Goal: Information Seeking & Learning: Find specific fact

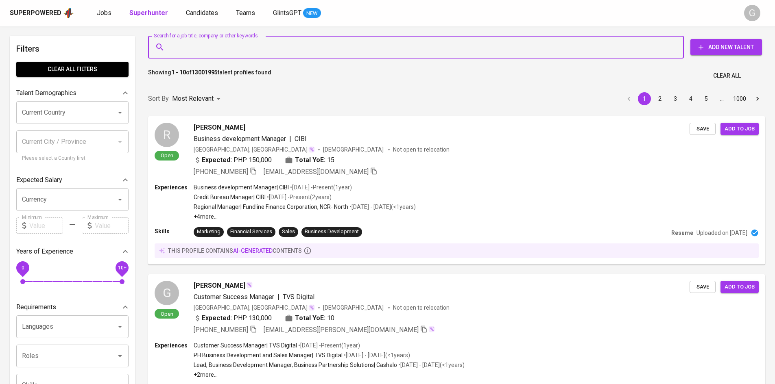
type input "[EMAIL_ADDRESS][DOMAIN_NAME]"
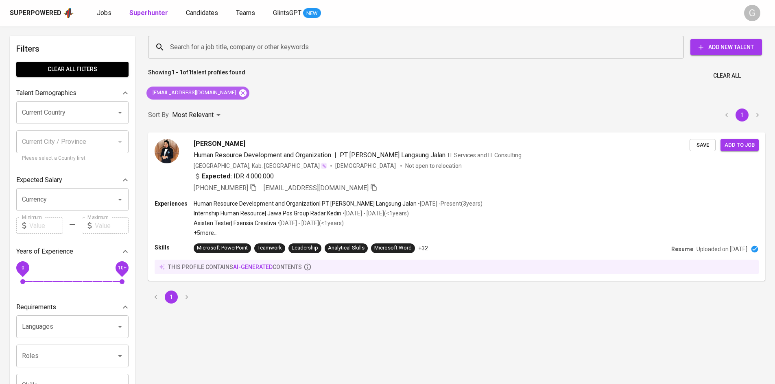
click at [239, 94] on icon at bounding box center [242, 92] width 7 height 7
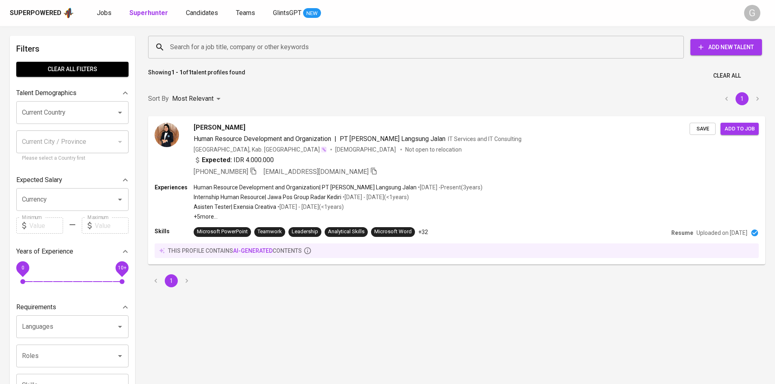
click at [212, 34] on div "Search for a job title, company or other keywords Search for a job title, compa…" at bounding box center [455, 47] width 627 height 36
click at [219, 41] on input "Search for a job title, company or other keywords" at bounding box center [418, 46] width 500 height 15
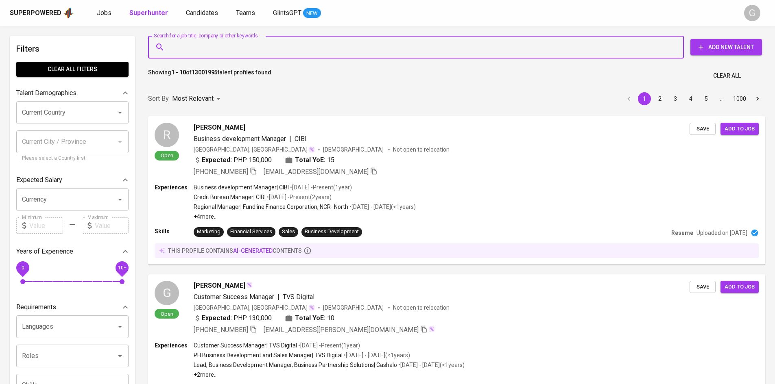
click at [222, 47] on input "Search for a job title, company or other keywords" at bounding box center [418, 46] width 500 height 15
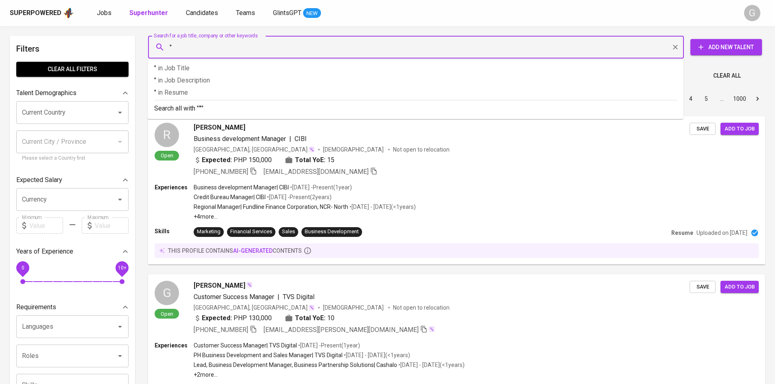
paste input "Devi Noviant"
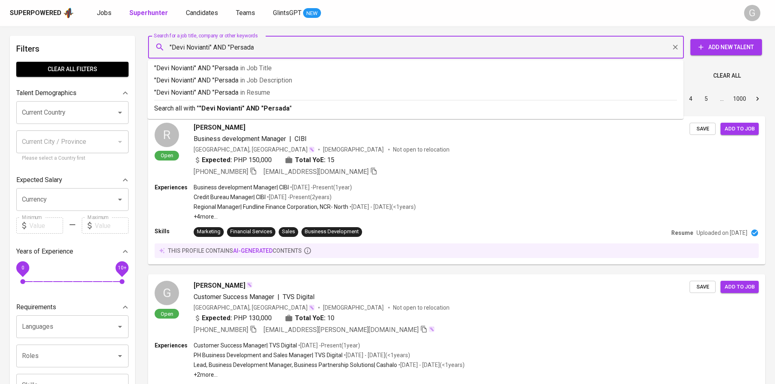
type input ""Devi Novianti" AND "Persada""
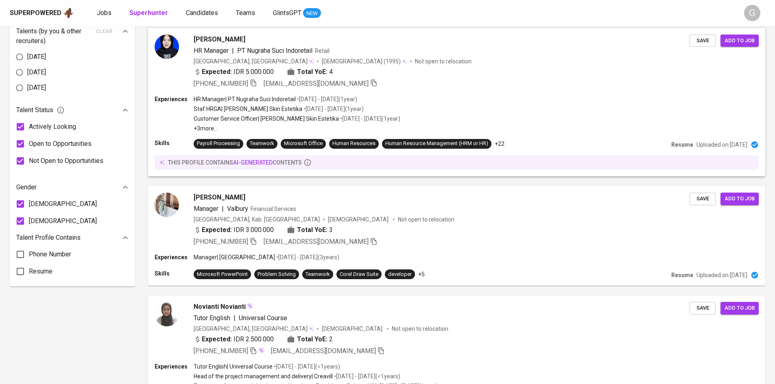
scroll to position [420, 0]
click at [367, 232] on div "Expected: IDR 3.000.000 Total YoE: 3" at bounding box center [441, 231] width 497 height 12
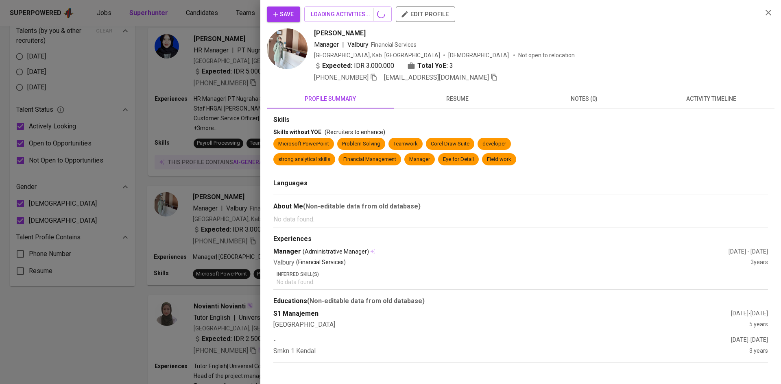
click at [367, 232] on div "Skills Skills without YOE (Recruiters to enhance) Microsoft PowerPoint Problem …" at bounding box center [520, 239] width 495 height 248
click at [187, 178] on div at bounding box center [390, 192] width 781 height 384
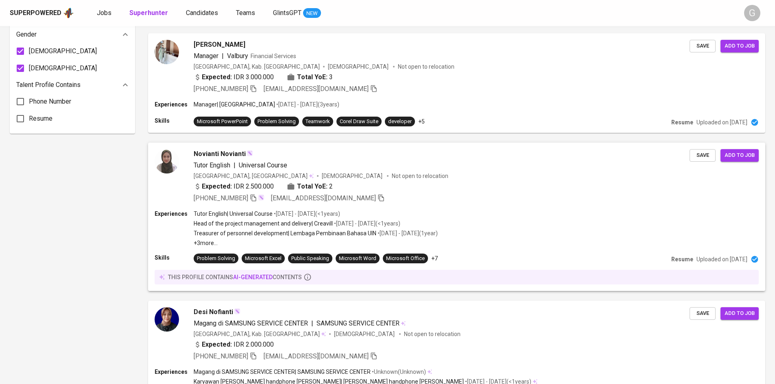
scroll to position [0, 0]
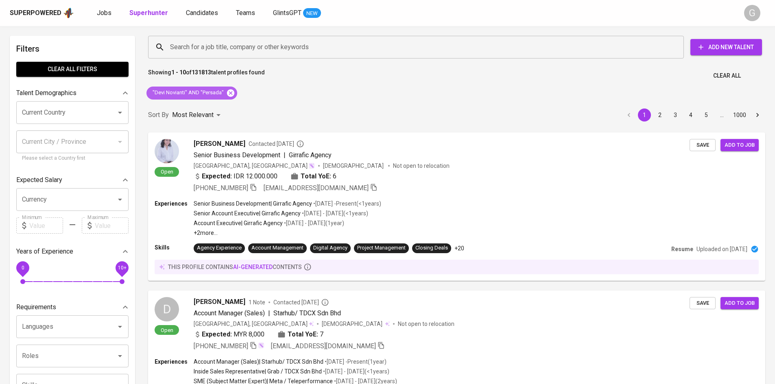
click at [229, 96] on icon at bounding box center [230, 92] width 7 height 7
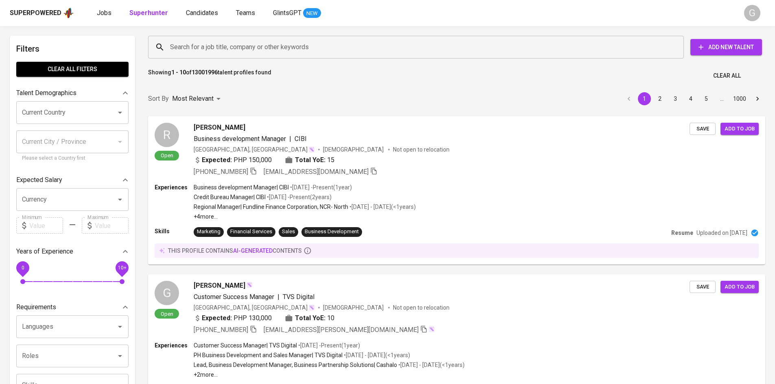
click at [229, 52] on input "Search for a job title, company or other keywords" at bounding box center [418, 46] width 500 height 15
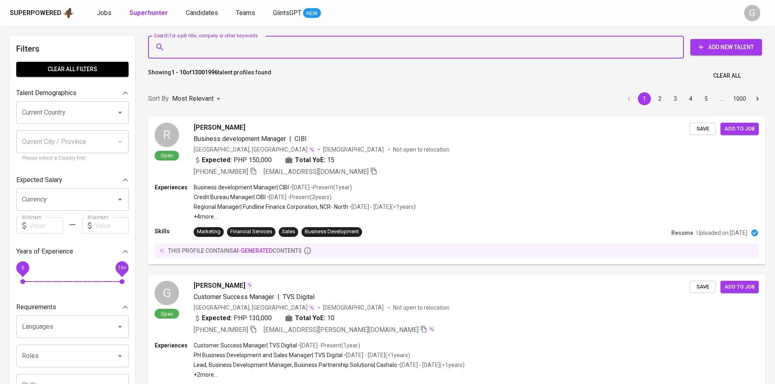
paste input "syaiful.salamia@gmail.com"
type input "syaiful.salamia@gmail.com"
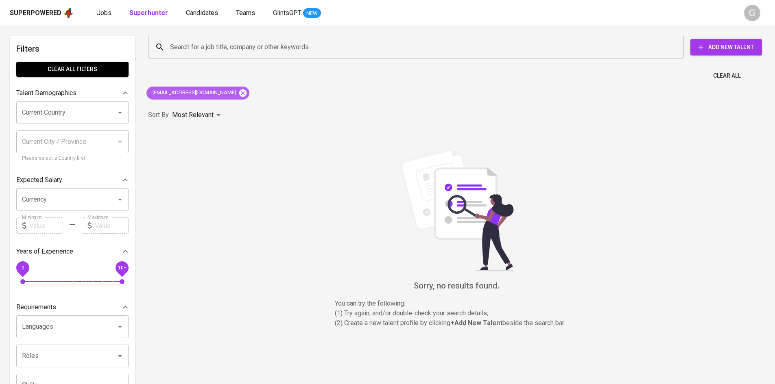
click at [239, 95] on icon at bounding box center [242, 92] width 7 height 7
click at [199, 49] on input "Search for a job title, company or other keywords" at bounding box center [418, 46] width 500 height 15
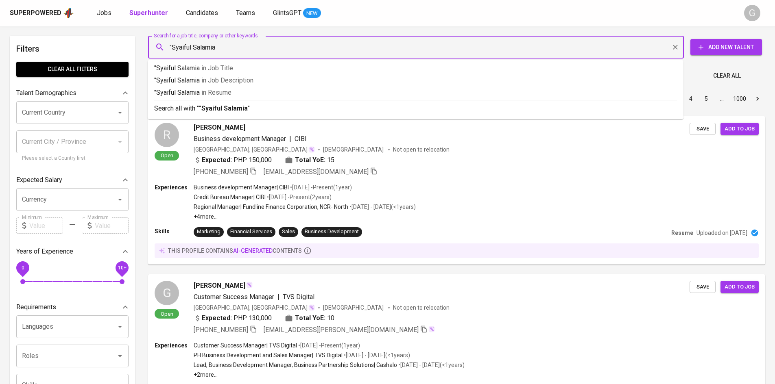
type input ""Syaiful Salamia""
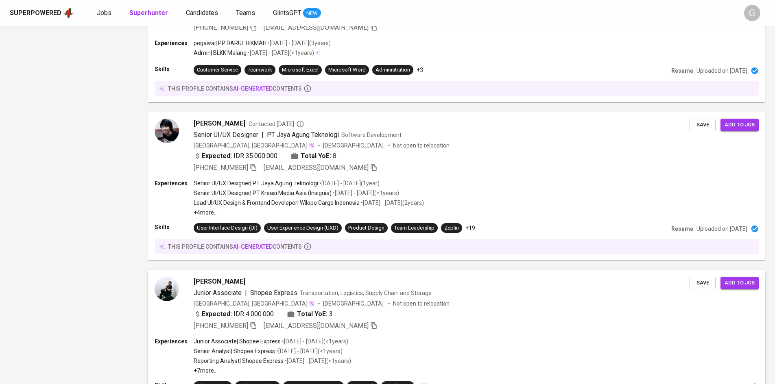
scroll to position [1132, 0]
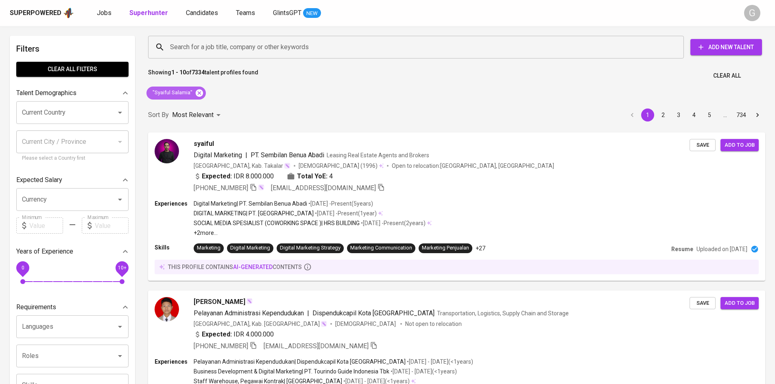
click at [200, 97] on icon at bounding box center [199, 93] width 9 height 9
click at [193, 50] on input "Search for a job title, company or other keywords" at bounding box center [418, 46] width 500 height 15
click at [193, 48] on input "Search for a job title, company or other keywords" at bounding box center [418, 46] width 500 height 15
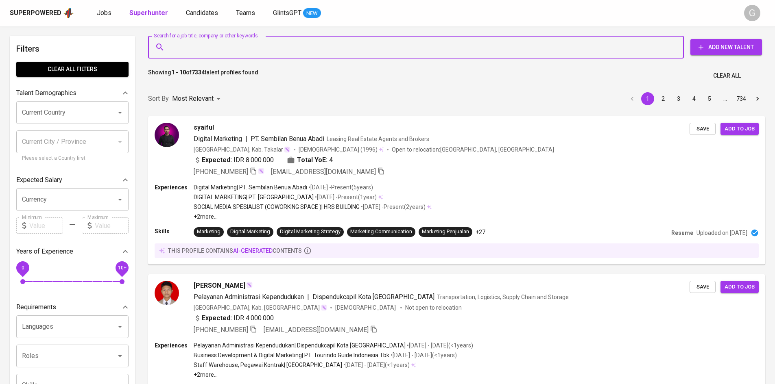
paste input "fifin.juwinata@gmail.com"
type input "fifin.juwinata@gmail.com"
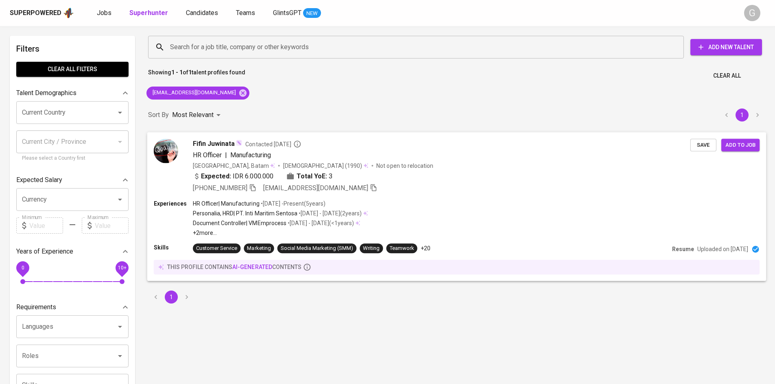
click at [420, 179] on div "Expected: IDR 6.000.000 Total YoE: 3" at bounding box center [441, 177] width 497 height 12
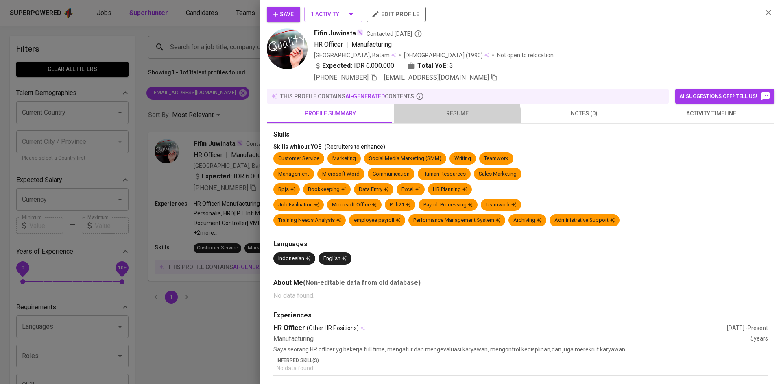
click at [449, 120] on button "resume" at bounding box center [457, 114] width 127 height 20
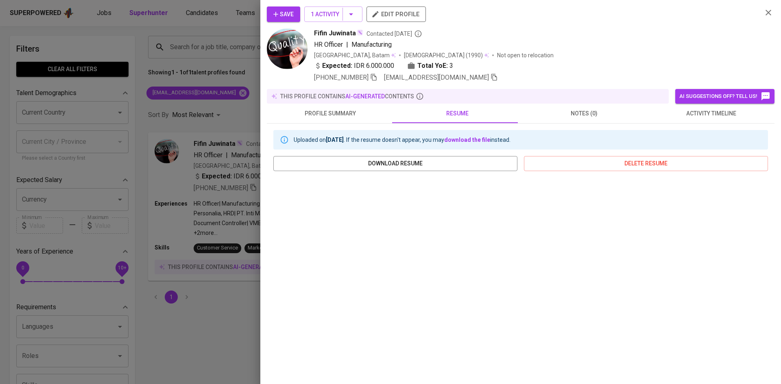
drag, startPoint x: 237, startPoint y: 67, endPoint x: 230, endPoint y: 70, distance: 7.6
click at [237, 67] on div at bounding box center [390, 192] width 781 height 384
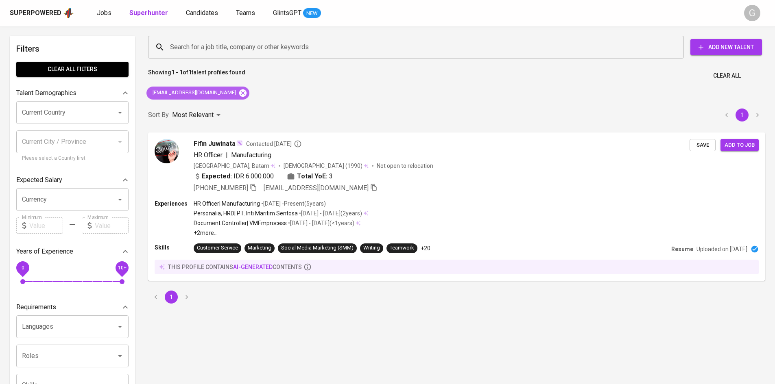
click at [214, 91] on div "fifin.juwinata@gmail.com" at bounding box center [197, 93] width 103 height 13
click at [239, 91] on icon at bounding box center [242, 92] width 7 height 7
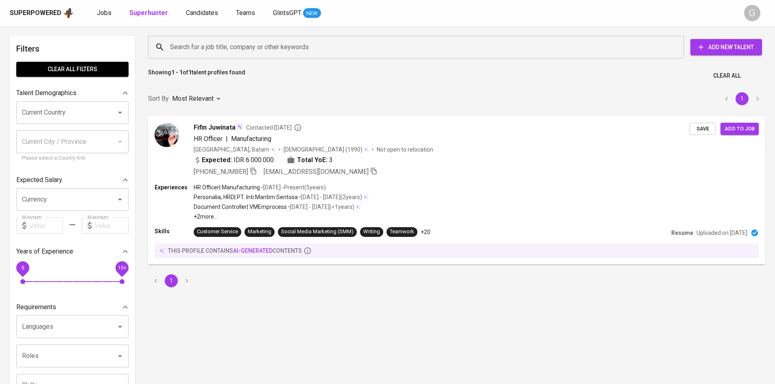
click at [214, 46] on input "Search for a job title, company or other keywords" at bounding box center [418, 46] width 500 height 15
paste input "safiraichwanti@gmail.com"
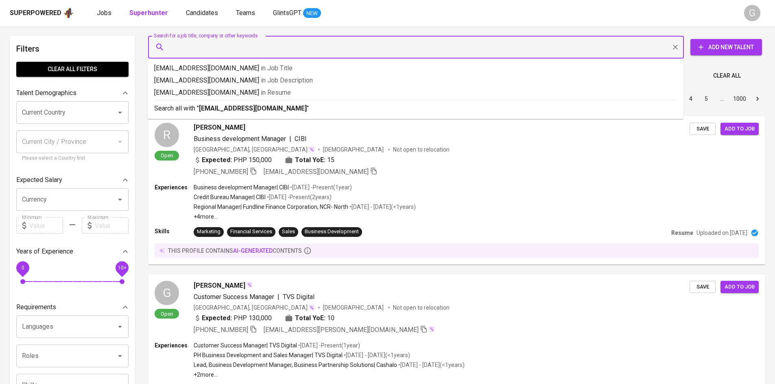
type input "safiraichwanti@gmail.com"
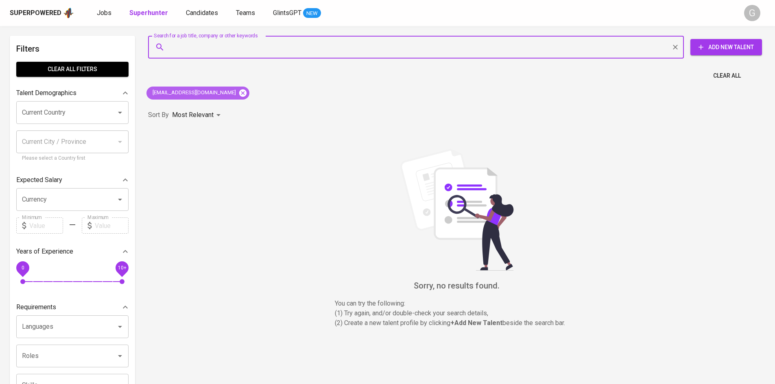
click at [239, 91] on icon at bounding box center [242, 92] width 7 height 7
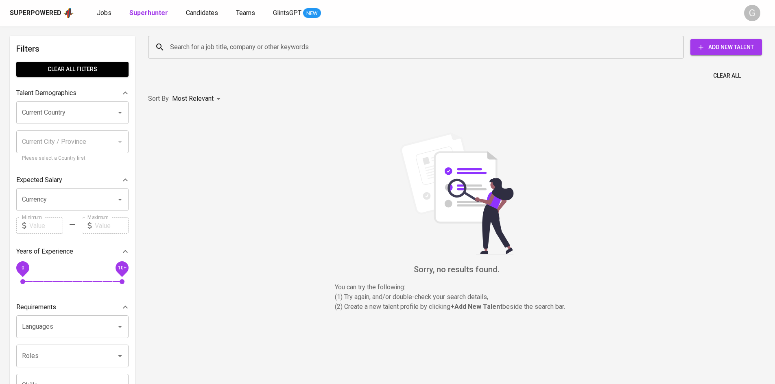
click at [217, 49] on input "Search for a job title, company or other keywords" at bounding box center [418, 46] width 500 height 15
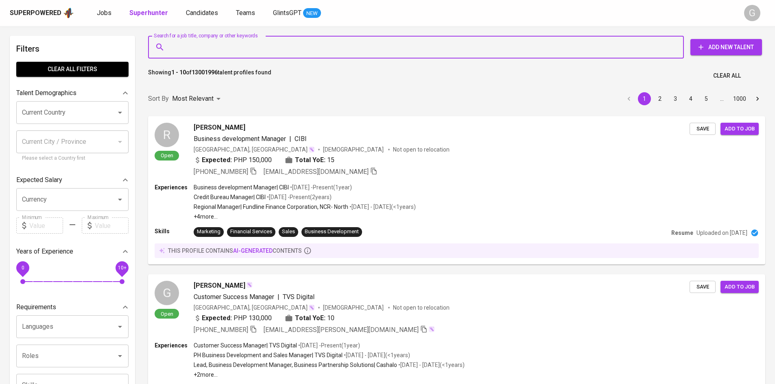
scroll to position [3, 0]
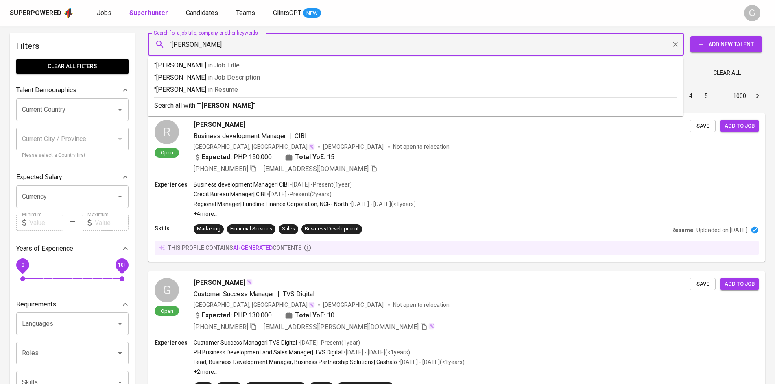
type input ""[PERSON_NAME]""
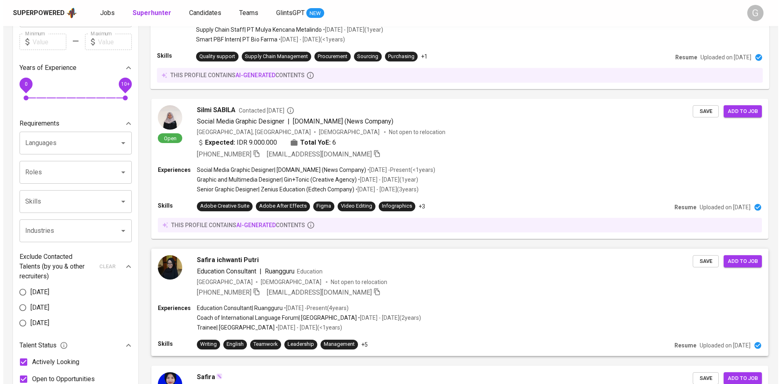
scroll to position [292, 0]
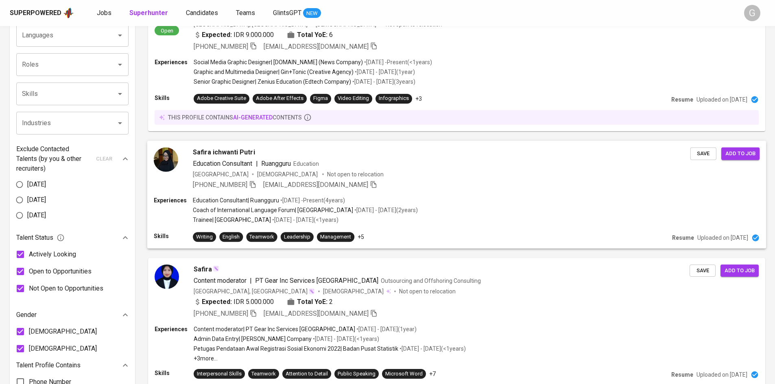
click at [547, 173] on div "Indonesia Female Not open to relocation" at bounding box center [441, 174] width 497 height 8
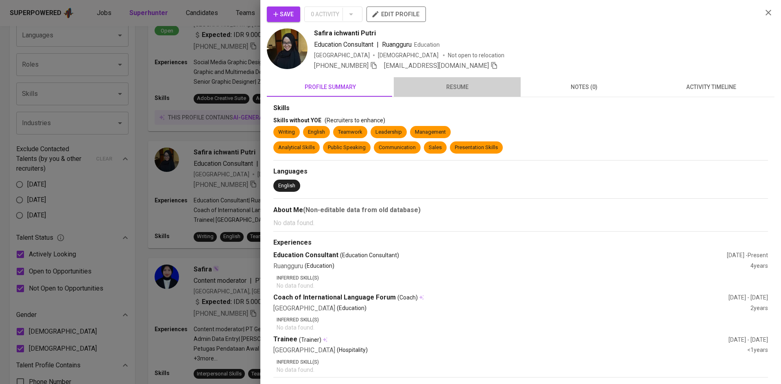
click at [460, 83] on span "resume" at bounding box center [457, 87] width 117 height 10
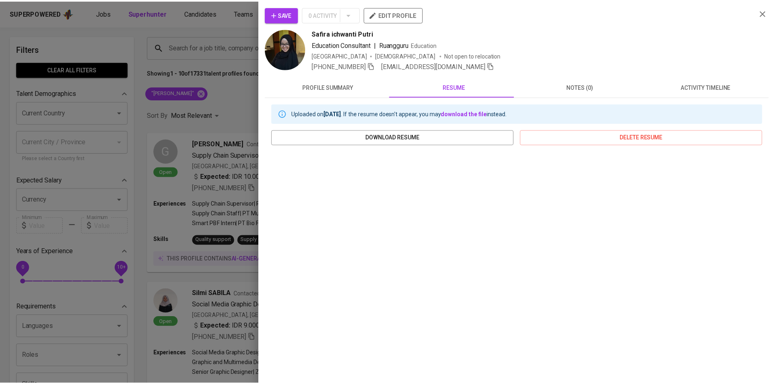
scroll to position [292, 0]
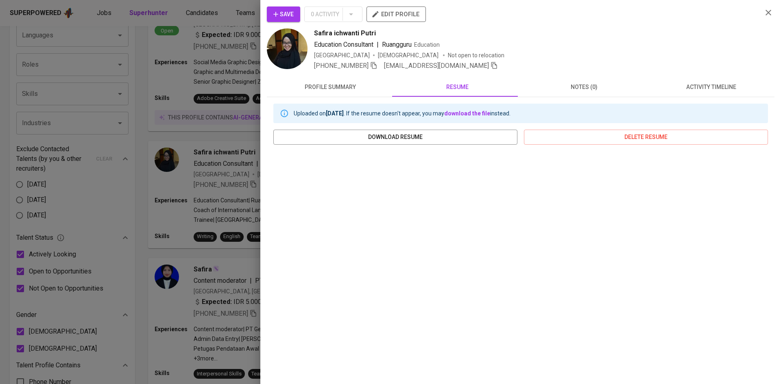
click at [373, 65] on span "[PHONE_NUMBER]" at bounding box center [345, 66] width 63 height 10
click at [373, 65] on icon "button" at bounding box center [373, 65] width 7 height 7
click at [199, 136] on div at bounding box center [390, 192] width 781 height 384
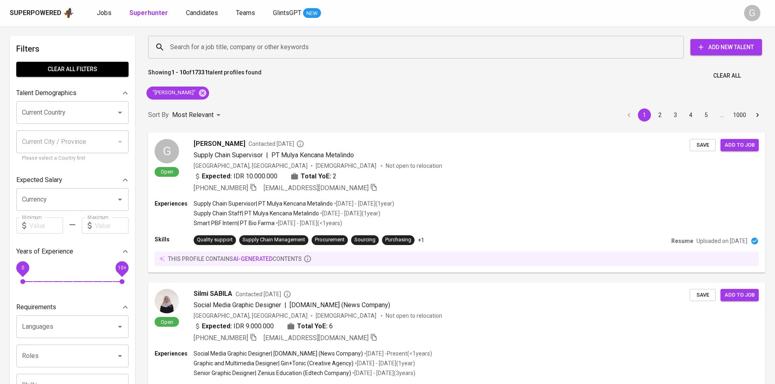
scroll to position [0, 0]
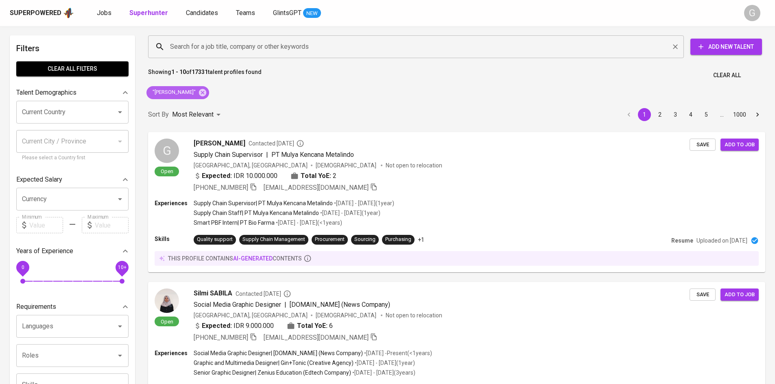
drag, startPoint x: 198, startPoint y: 91, endPoint x: 193, endPoint y: 47, distance: 44.2
click at [199, 91] on icon at bounding box center [202, 92] width 7 height 7
click at [193, 47] on input "Search for a job title, company or other keywords" at bounding box center [418, 46] width 500 height 15
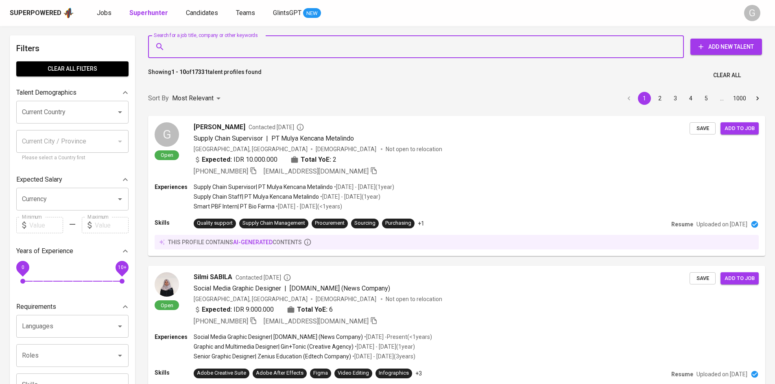
paste input "[EMAIL_ADDRESS][DOMAIN_NAME]"
type input "[EMAIL_ADDRESS][DOMAIN_NAME]"
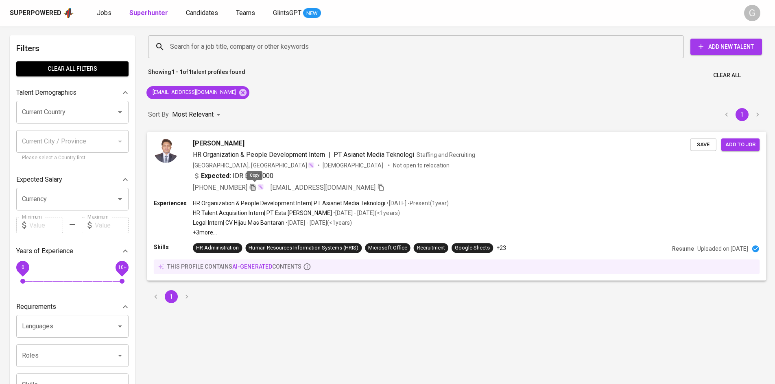
click at [255, 188] on icon "button" at bounding box center [252, 186] width 7 height 7
drag, startPoint x: 235, startPoint y: 93, endPoint x: 229, endPoint y: 79, distance: 15.0
click at [238, 93] on icon at bounding box center [242, 92] width 9 height 9
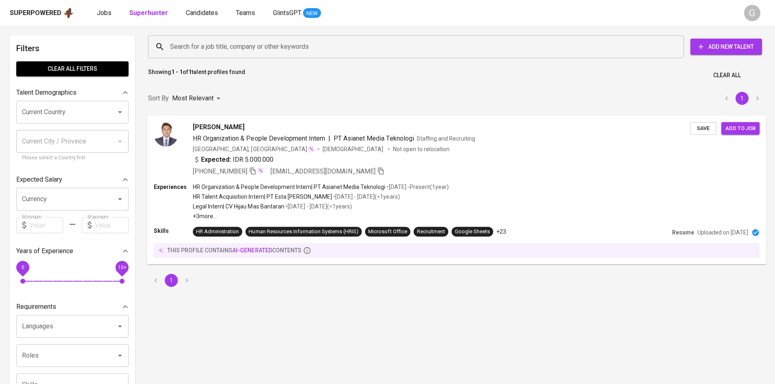
click at [222, 54] on div "Search for a job title, company or other keywords" at bounding box center [416, 46] width 536 height 23
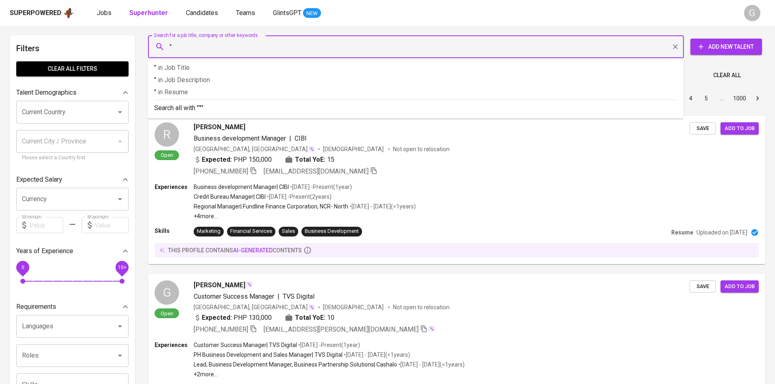
paste input "[PERSON_NAME]"
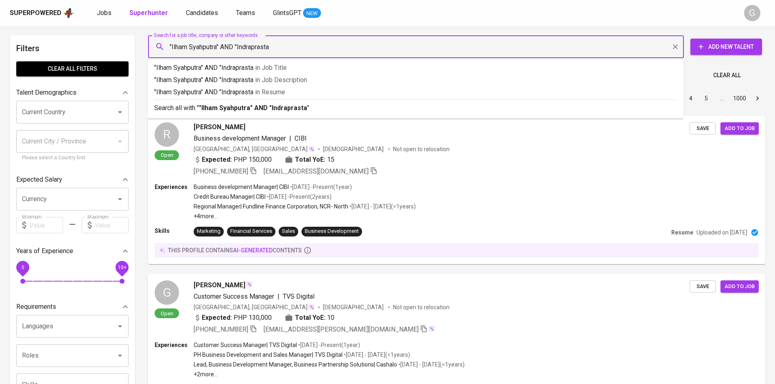
type input ""Ilham Syahputra" AND "Indraprasta""
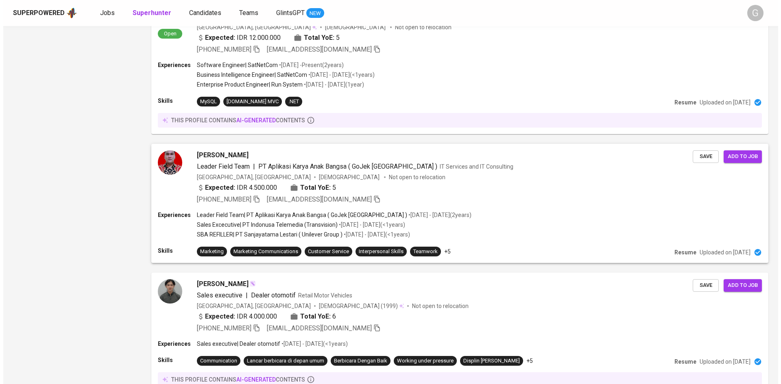
scroll to position [1221, 0]
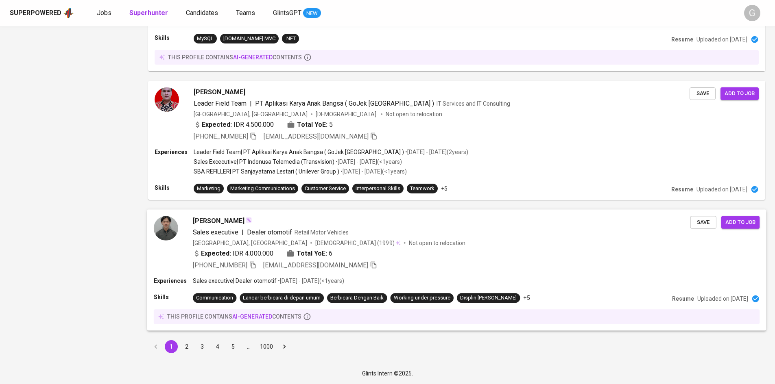
click at [413, 252] on div "Expected: IDR 4.000.000 Total YoE: 6" at bounding box center [441, 255] width 497 height 12
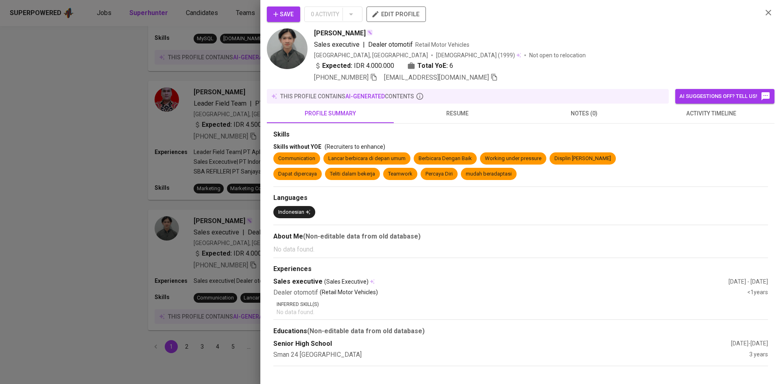
click at [441, 115] on span "resume" at bounding box center [457, 114] width 117 height 10
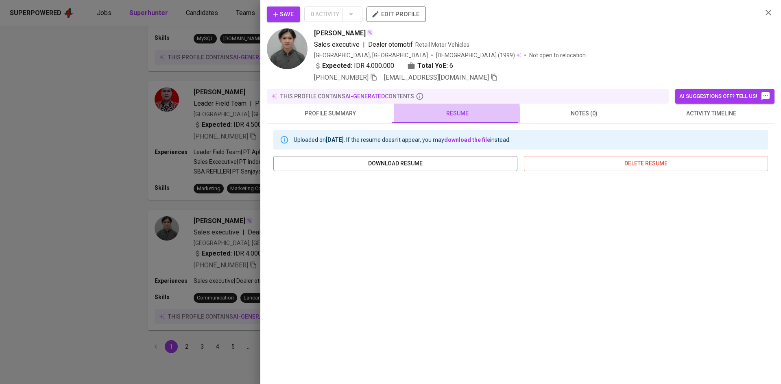
click at [441, 115] on span "resume" at bounding box center [457, 114] width 117 height 10
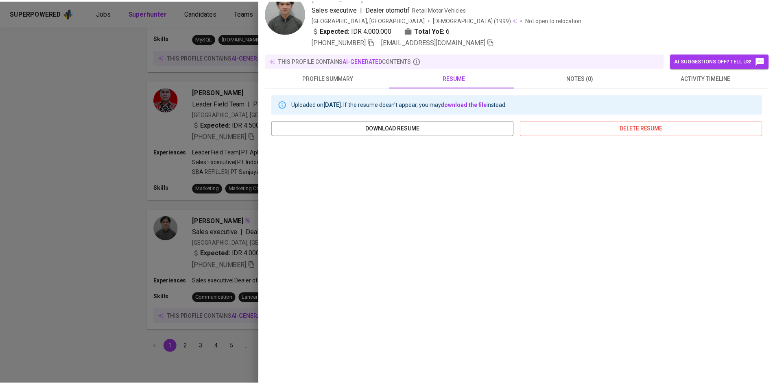
scroll to position [36, 0]
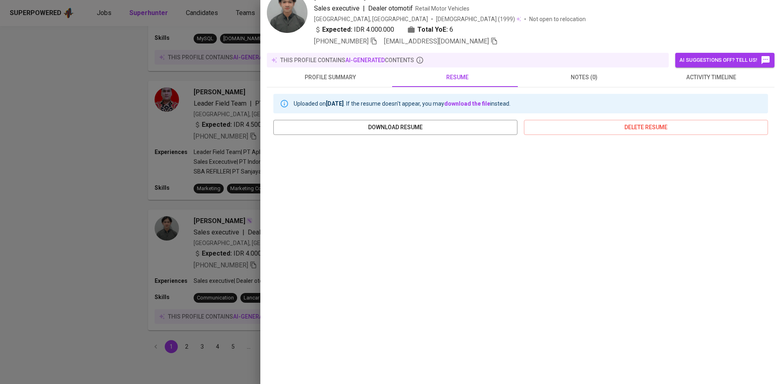
click at [189, 150] on div at bounding box center [390, 192] width 781 height 384
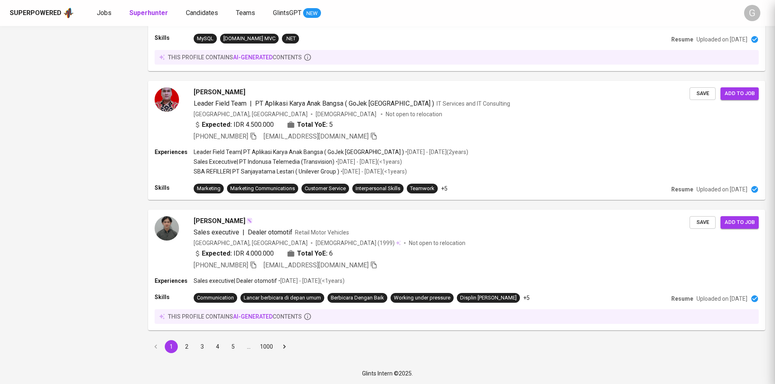
scroll to position [0, 0]
